Goal: Information Seeking & Learning: Learn about a topic

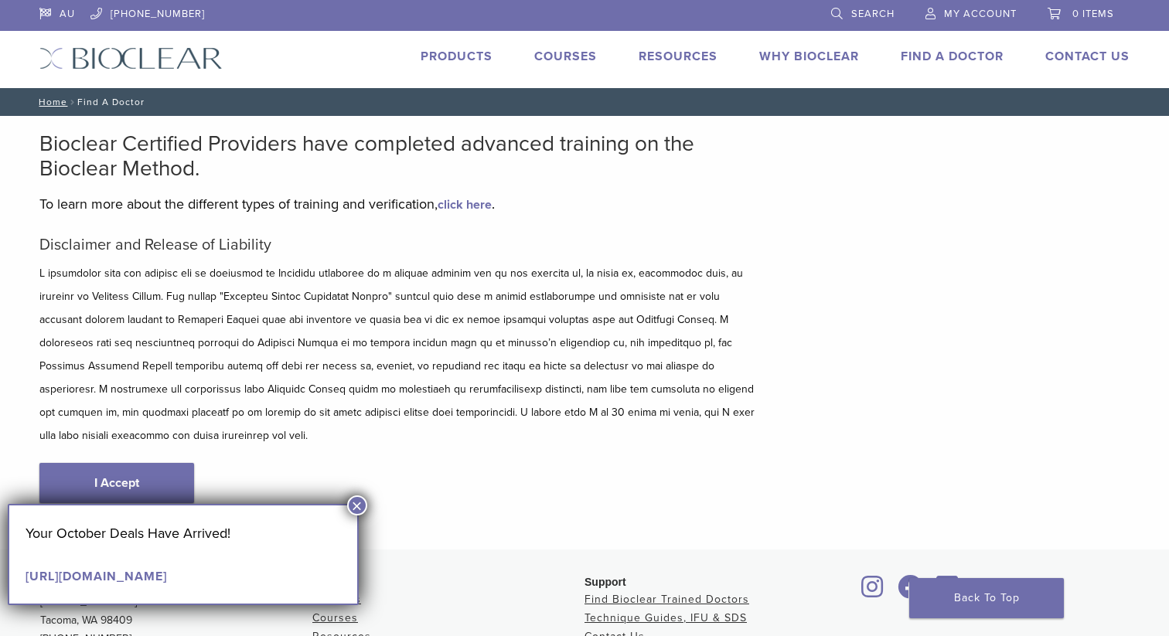
click at [1089, 57] on link "Contact Us" at bounding box center [1087, 56] width 84 height 15
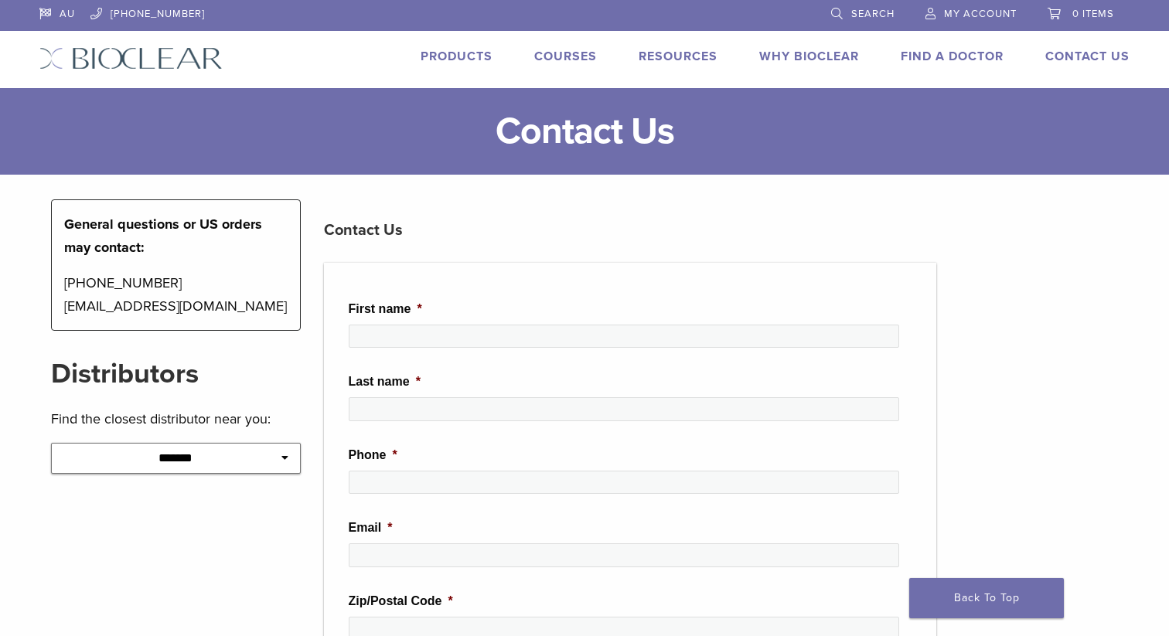
drag, startPoint x: 0, startPoint y: 0, endPoint x: 820, endPoint y: 59, distance: 822.2
click at [820, 59] on link "Why Bioclear" at bounding box center [809, 56] width 100 height 15
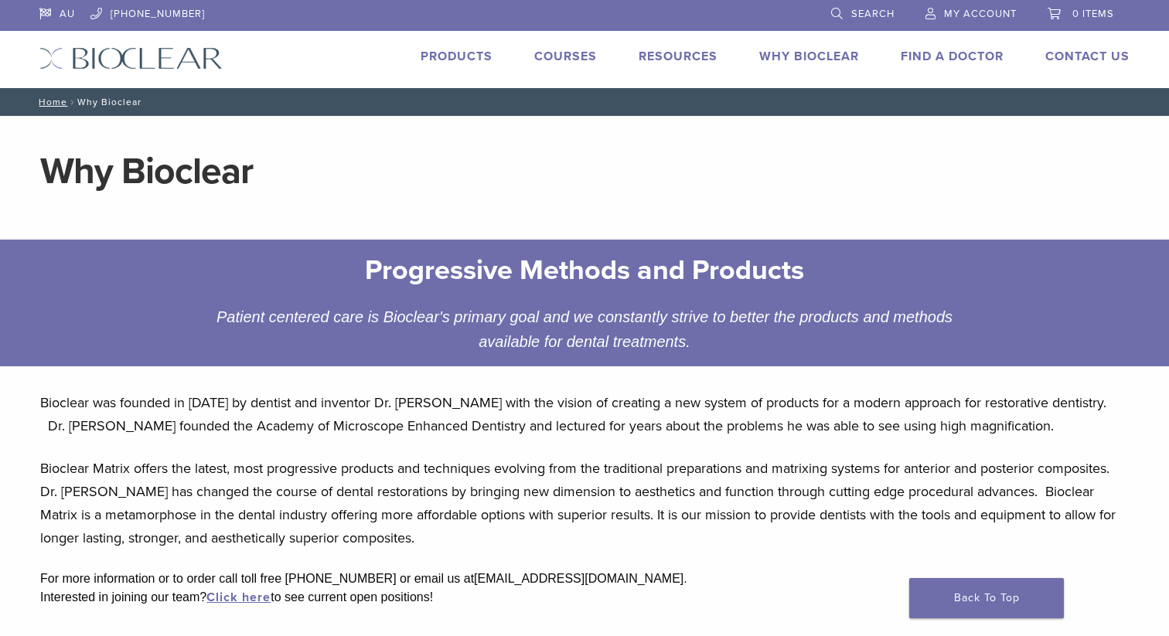
click at [488, 60] on link "Products" at bounding box center [456, 56] width 72 height 15
click at [478, 44] on div "AU 1.855.712.5327 Search My Account 0 items Cart No products in the cart. Back …" at bounding box center [584, 44] width 1113 height 88
click at [475, 53] on link "Products" at bounding box center [456, 56] width 72 height 15
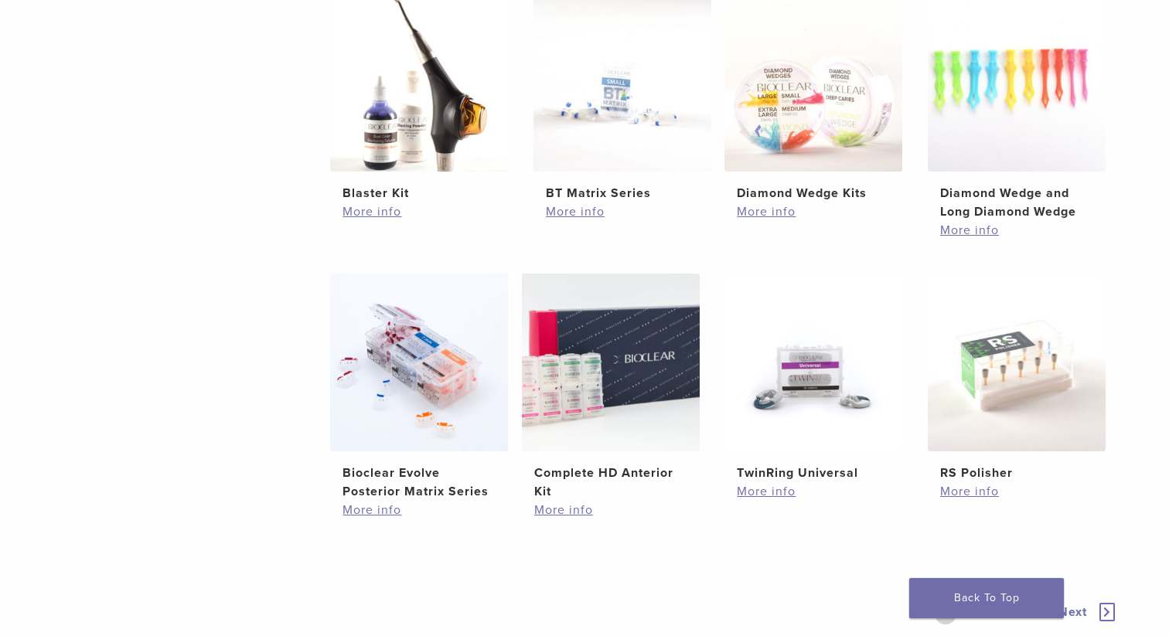
scroll to position [974, 0]
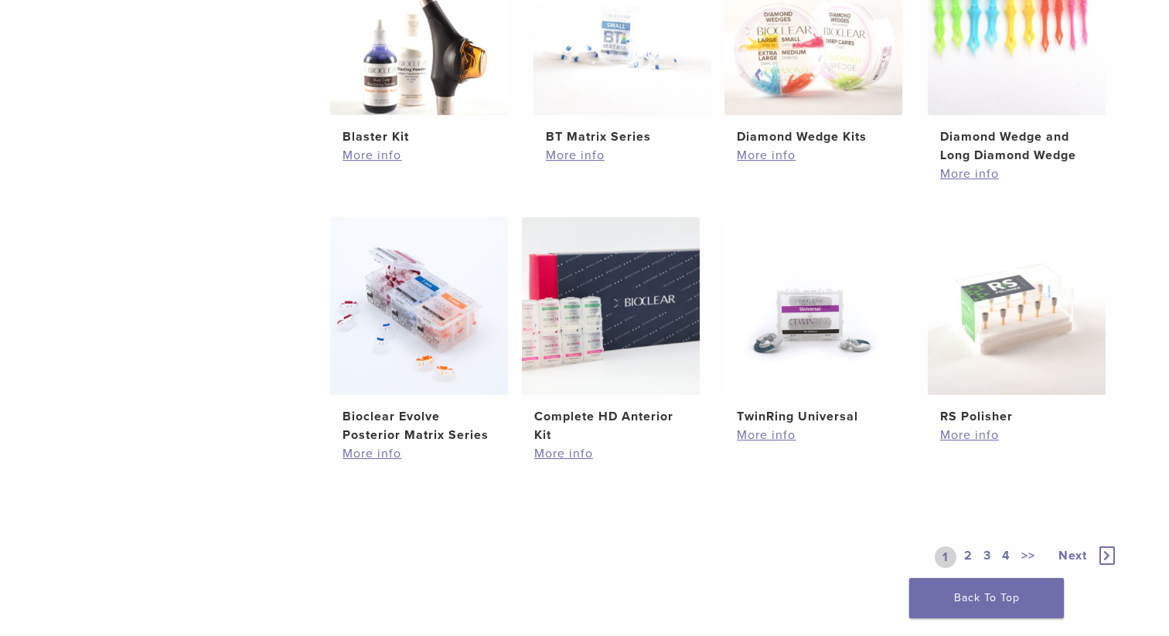
click at [969, 560] on link "2" at bounding box center [968, 557] width 15 height 22
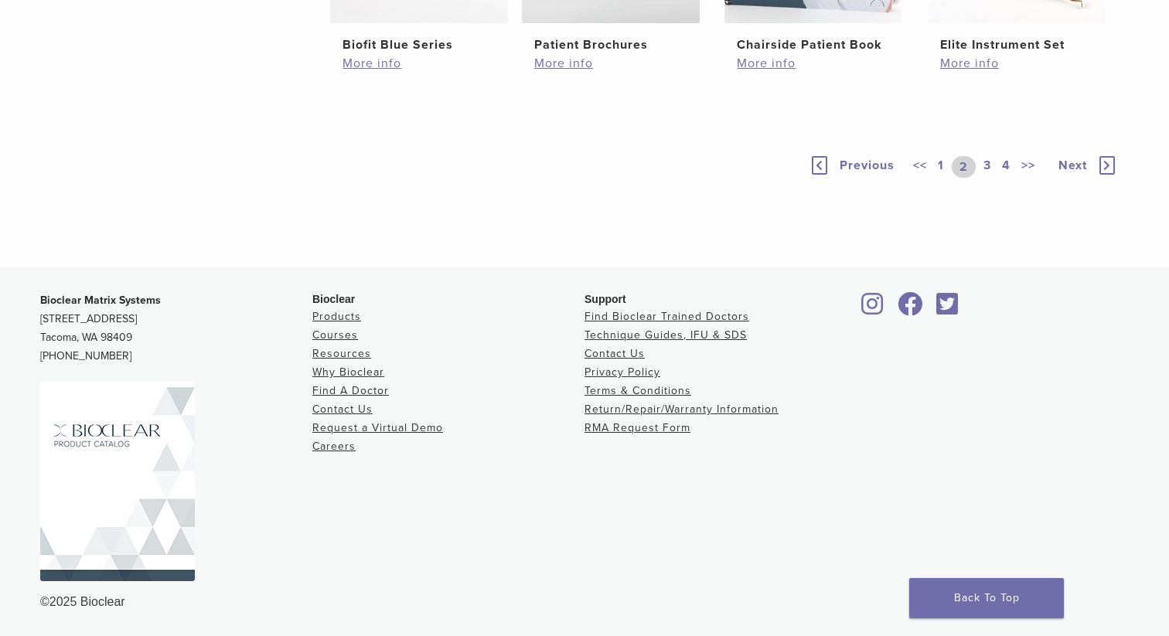
scroll to position [1345, 0]
click at [987, 162] on link "3" at bounding box center [987, 167] width 14 height 22
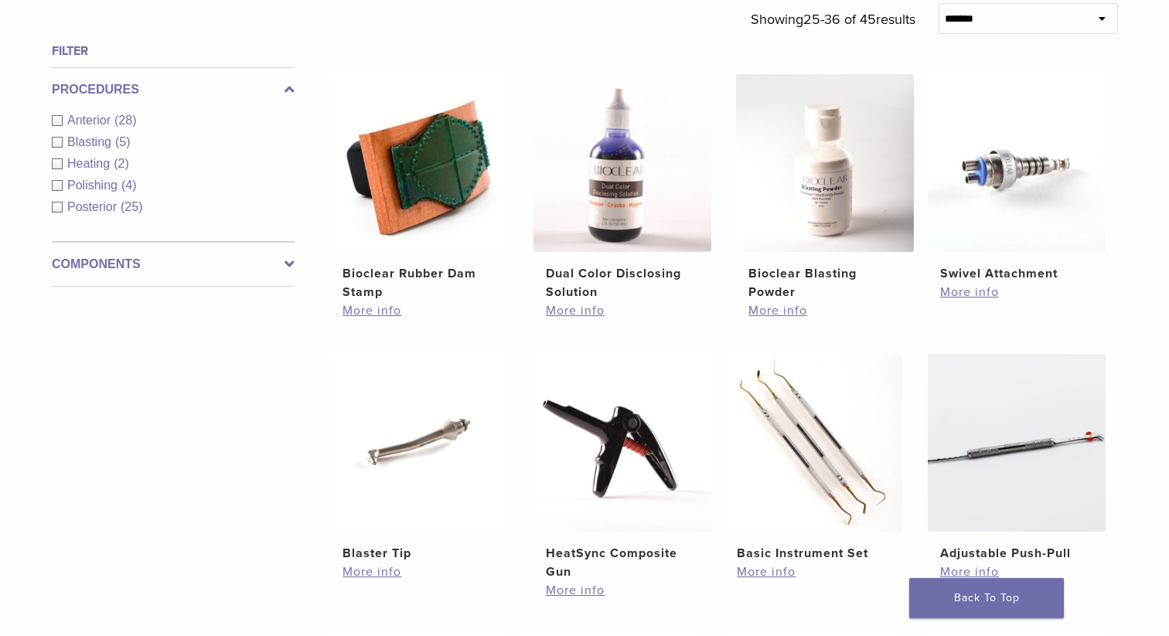
scroll to position [527, 0]
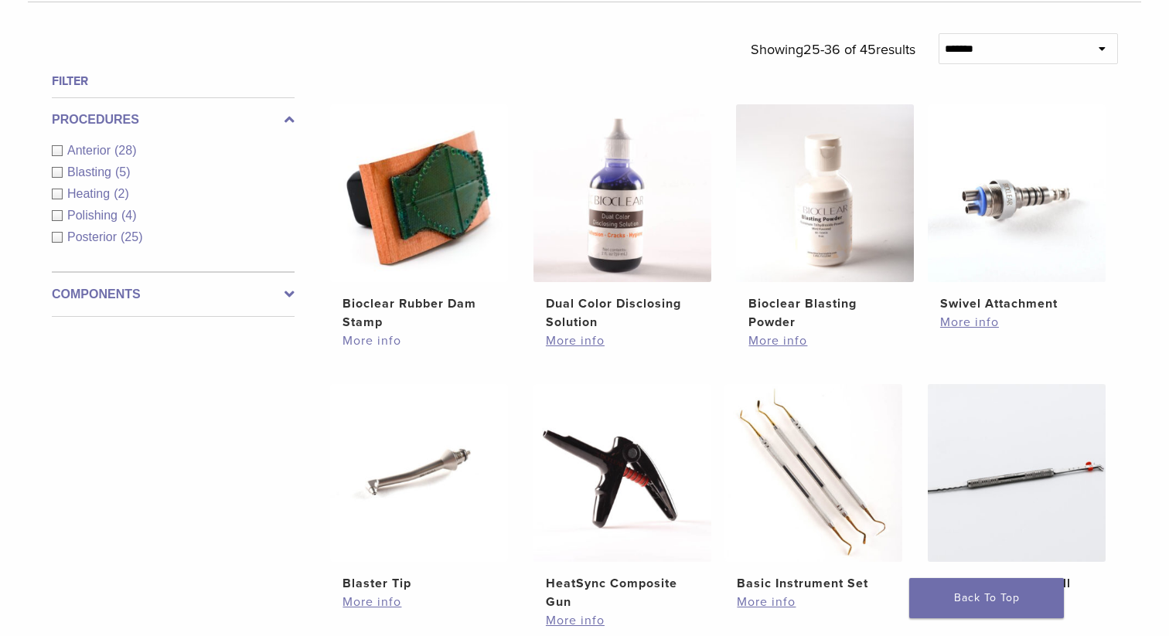
click at [377, 335] on link "More info" at bounding box center [418, 341] width 153 height 19
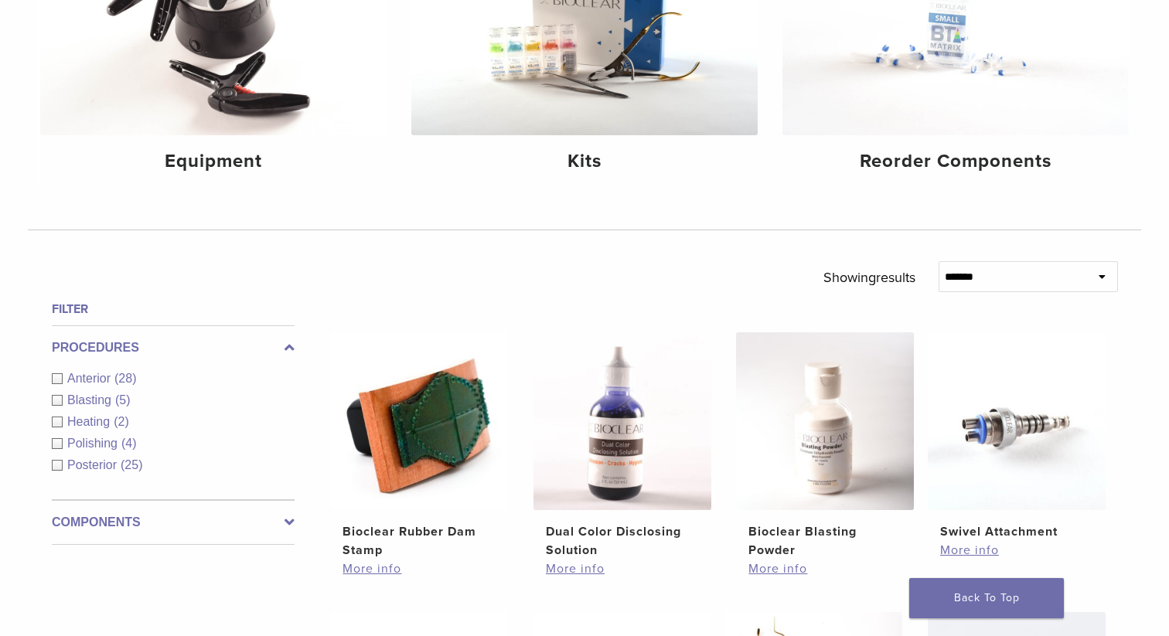
scroll to position [290, 0]
